Goal: Task Accomplishment & Management: Complete application form

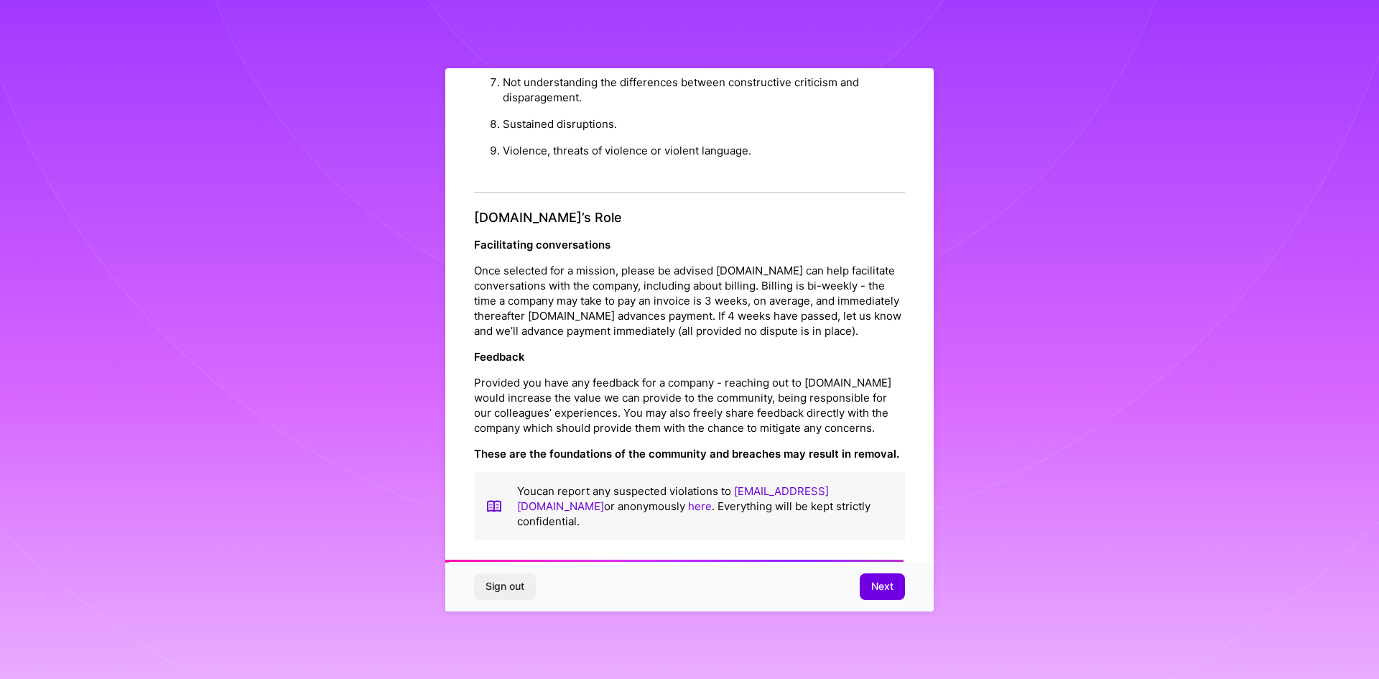
scroll to position [1532, 0]
click at [875, 587] on span "Next" at bounding box center [882, 586] width 22 height 14
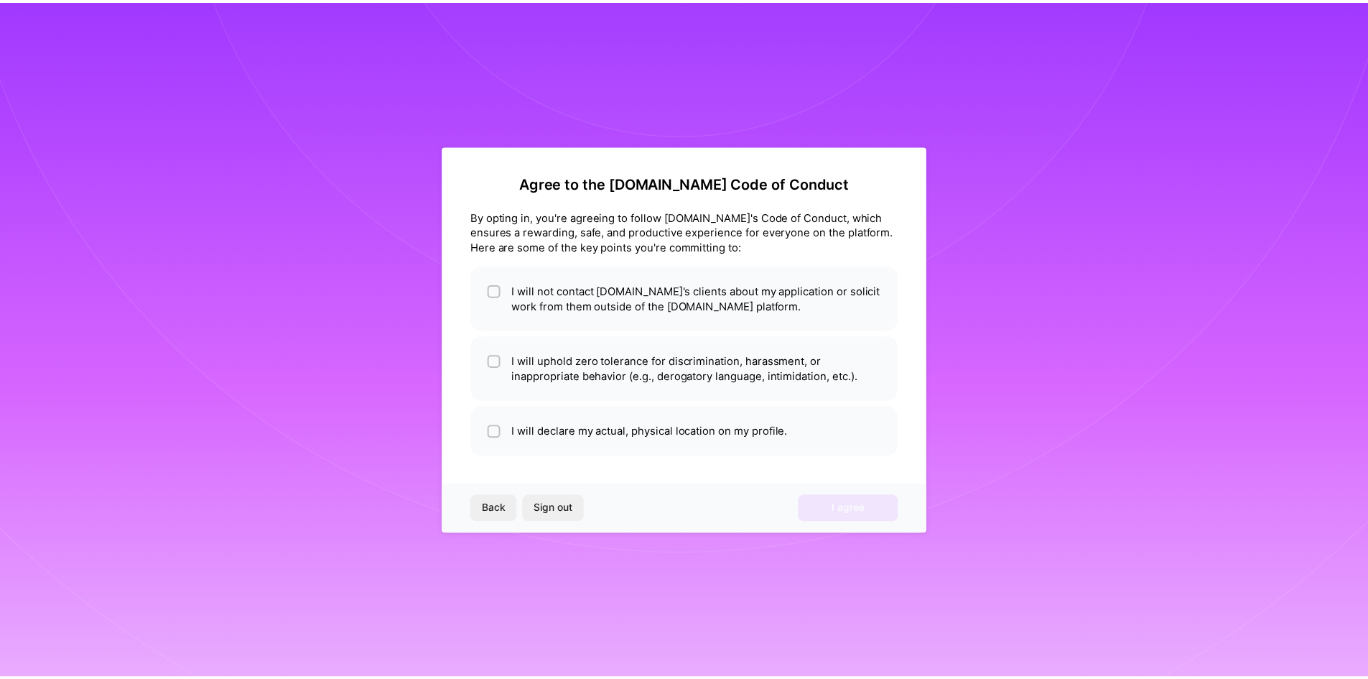
scroll to position [0, 0]
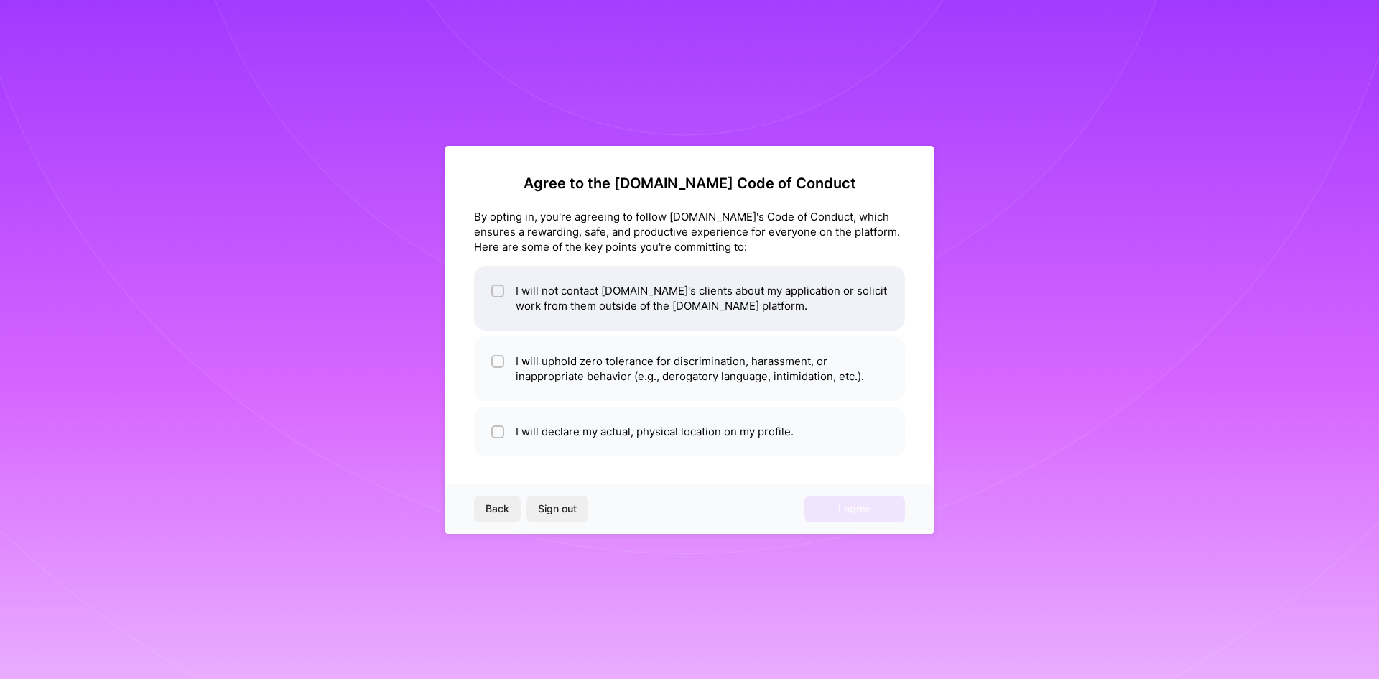
click at [641, 297] on li "I will not contact [DOMAIN_NAME]'s clients about my application or solicit work…" at bounding box center [689, 298] width 431 height 65
checkbox input "true"
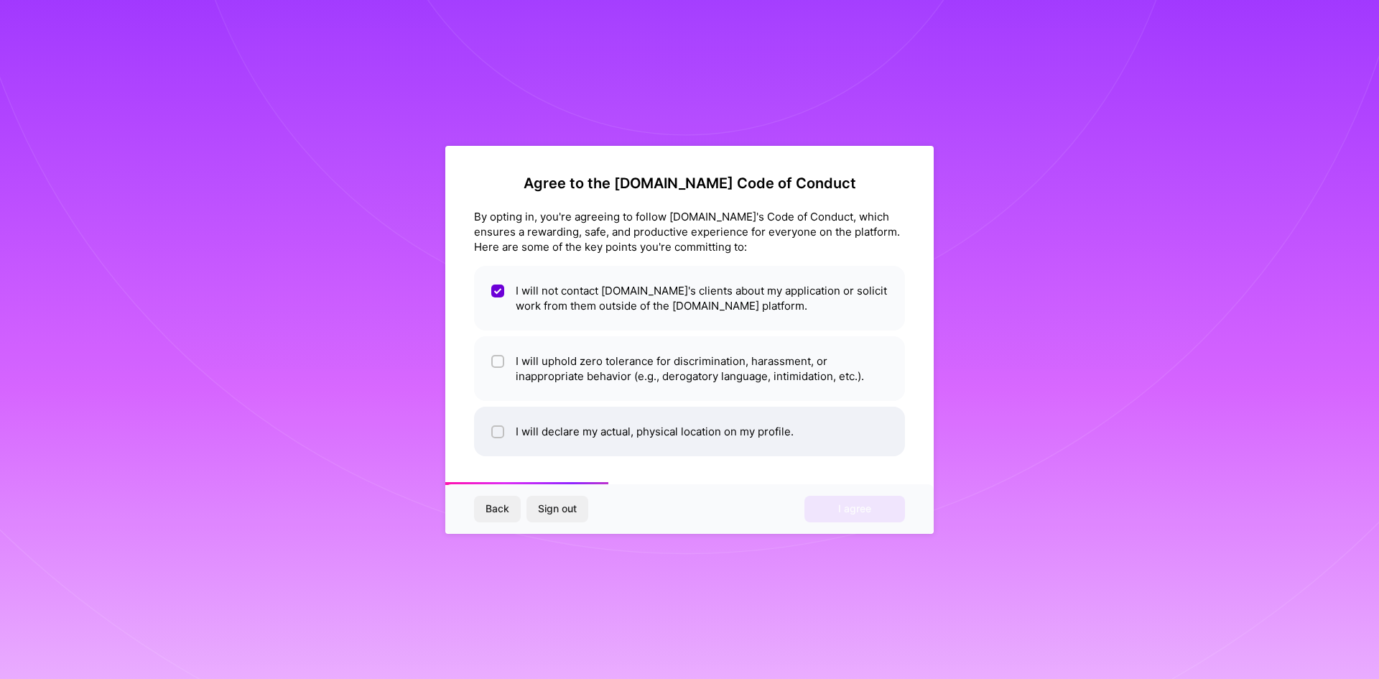
click at [521, 412] on li "I will declare my actual, physical location on my profile." at bounding box center [689, 431] width 431 height 50
checkbox input "true"
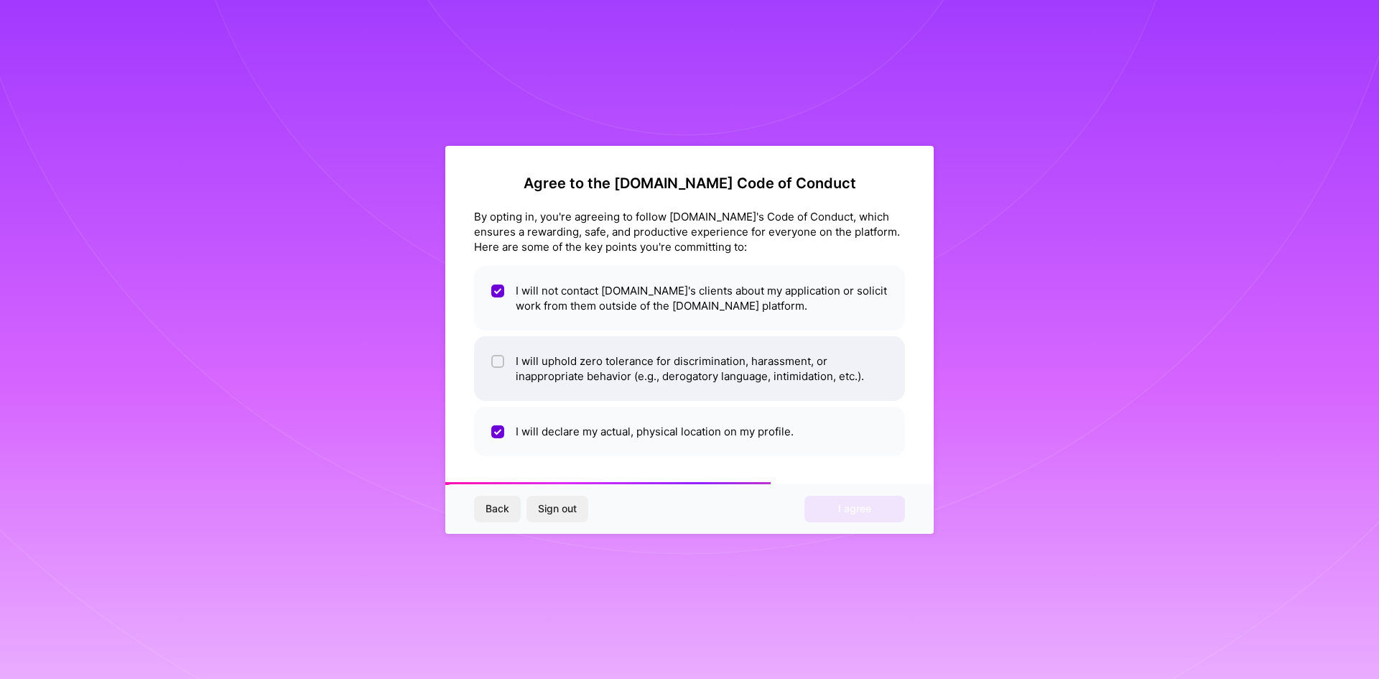
drag, startPoint x: 536, startPoint y: 377, endPoint x: 577, endPoint y: 395, distance: 45.4
click at [537, 377] on li "I will uphold zero tolerance for discrimination, harassment, or inappropriate b…" at bounding box center [689, 368] width 431 height 65
checkbox input "true"
click at [816, 513] on button "I agree" at bounding box center [854, 508] width 101 height 26
